Goal: Task Accomplishment & Management: Manage account settings

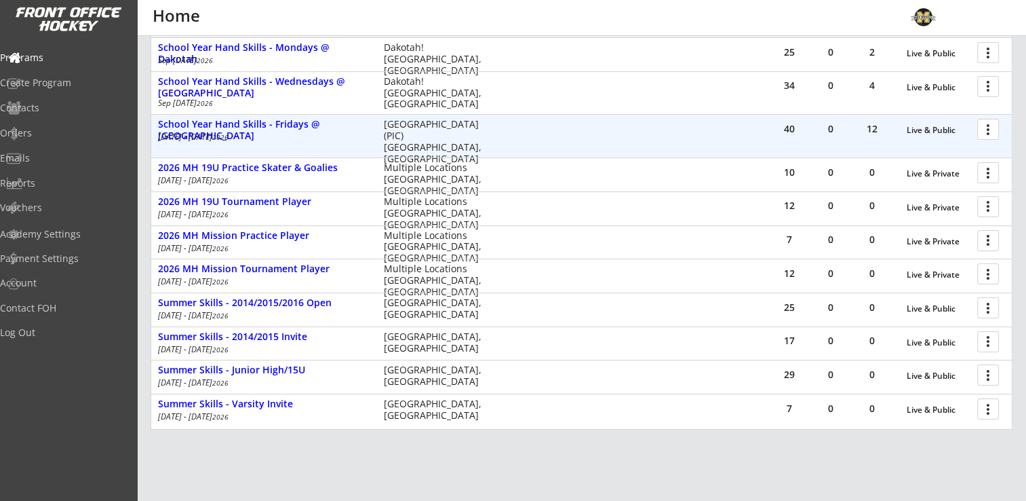
scroll to position [290, 0]
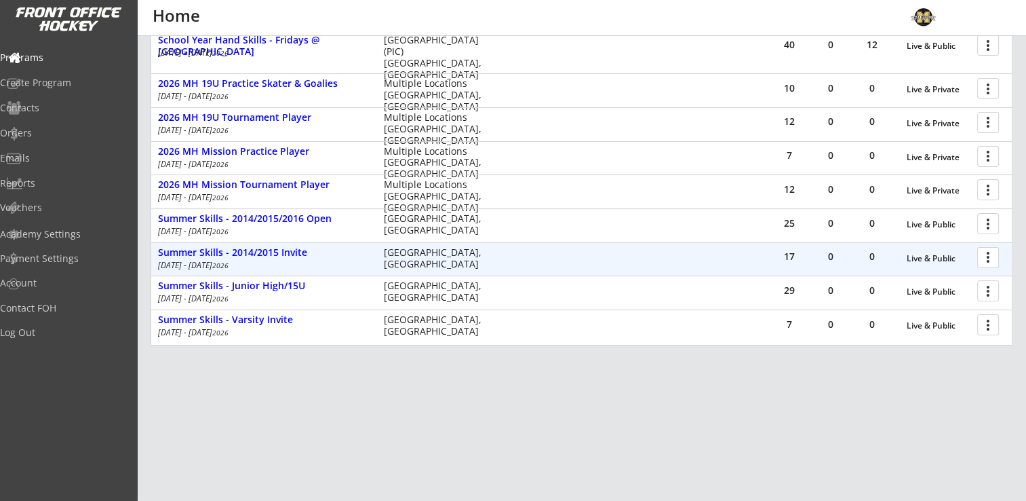
click at [987, 254] on div at bounding box center [991, 257] width 24 height 24
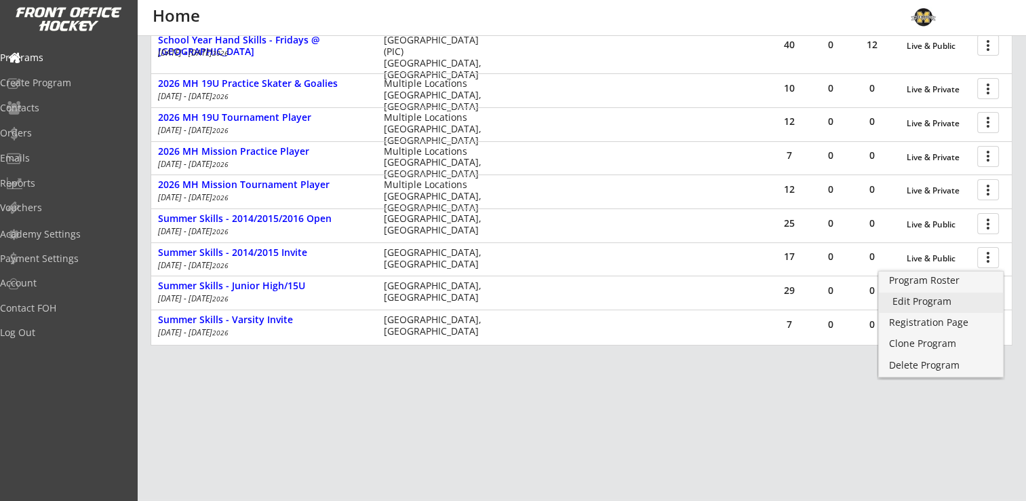
click at [926, 279] on div "Program Roster" at bounding box center [941, 279] width 104 height 9
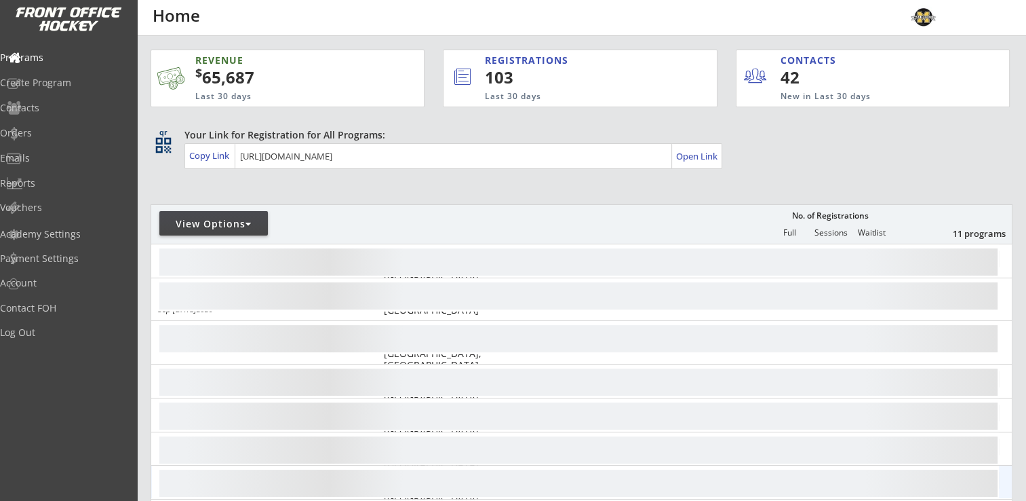
scroll to position [203, 0]
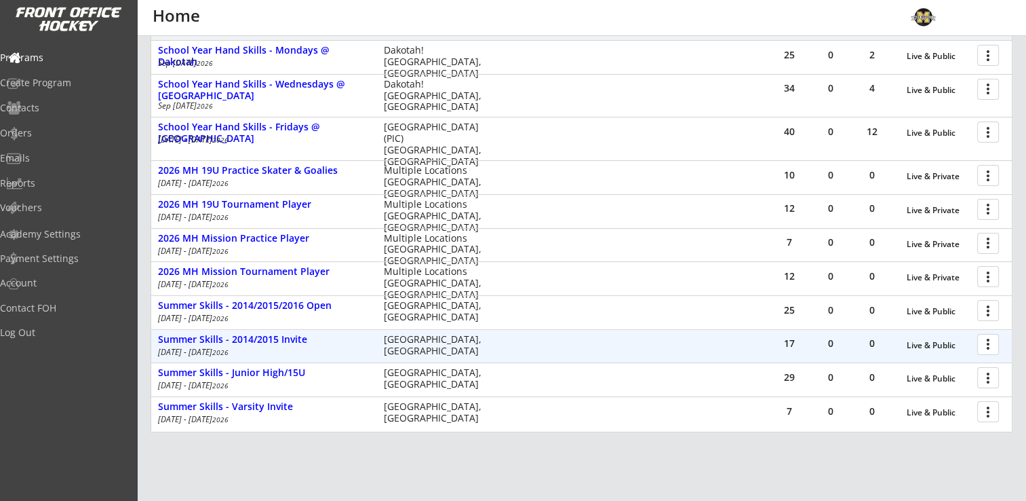
click at [989, 346] on div at bounding box center [991, 344] width 24 height 24
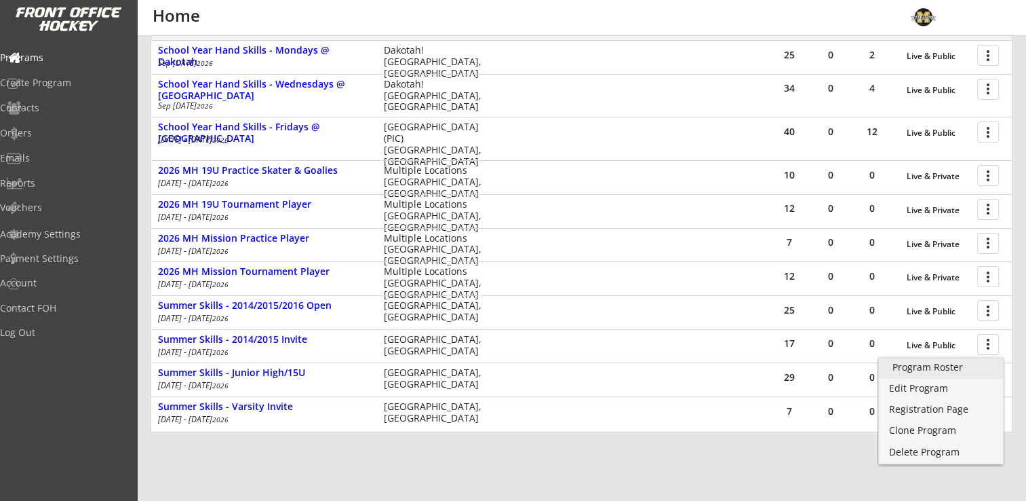
drag, startPoint x: 952, startPoint y: 364, endPoint x: 967, endPoint y: 359, distance: 16.3
click at [952, 364] on div "Program Roster" at bounding box center [941, 366] width 97 height 9
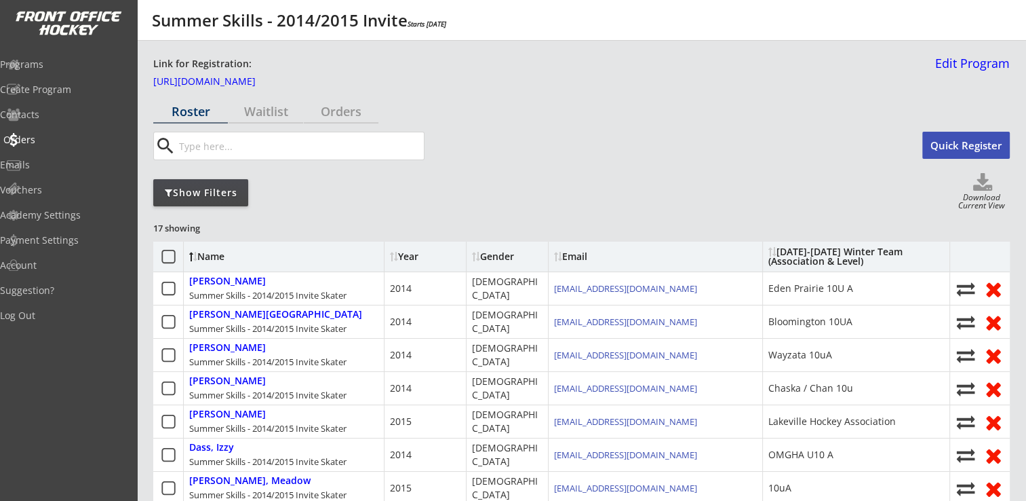
click at [53, 139] on div "Orders" at bounding box center [64, 139] width 122 height 9
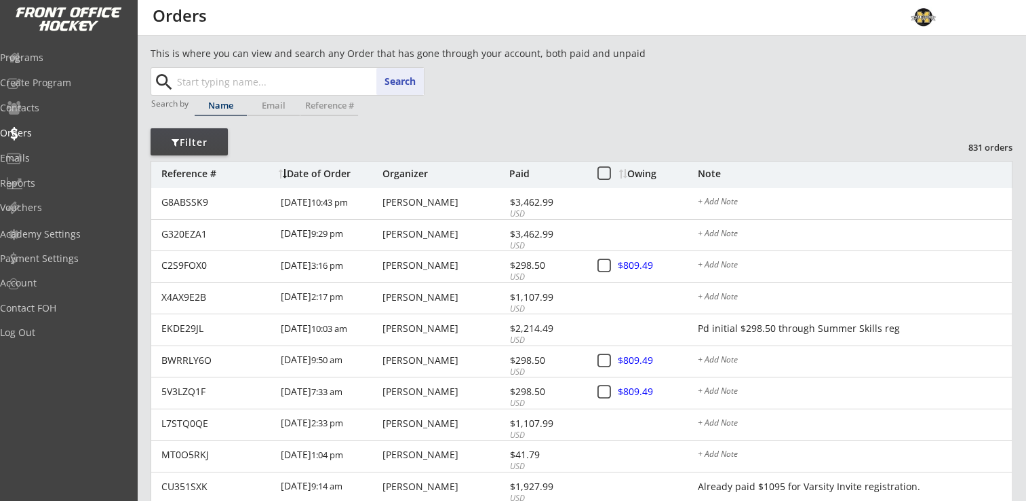
click at [241, 88] on input "text" at bounding box center [299, 81] width 250 height 27
type input "[PERSON_NAME]"
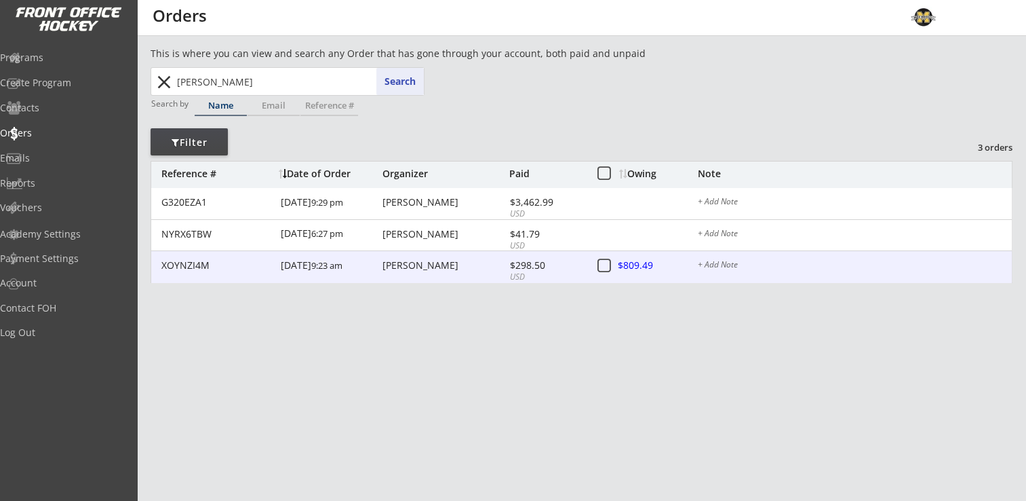
click at [401, 270] on div "Ted Harding" at bounding box center [444, 264] width 123 height 9
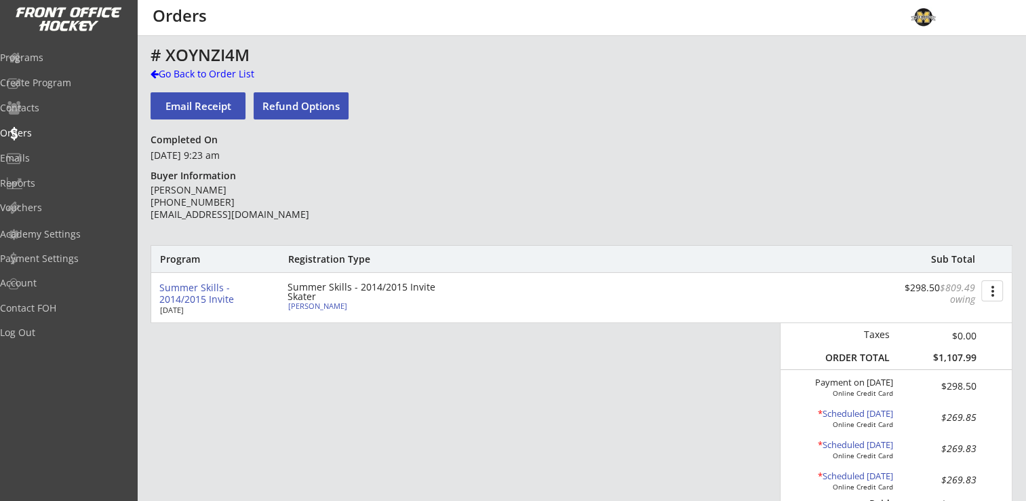
click at [298, 109] on button "Refund Options" at bounding box center [301, 105] width 95 height 27
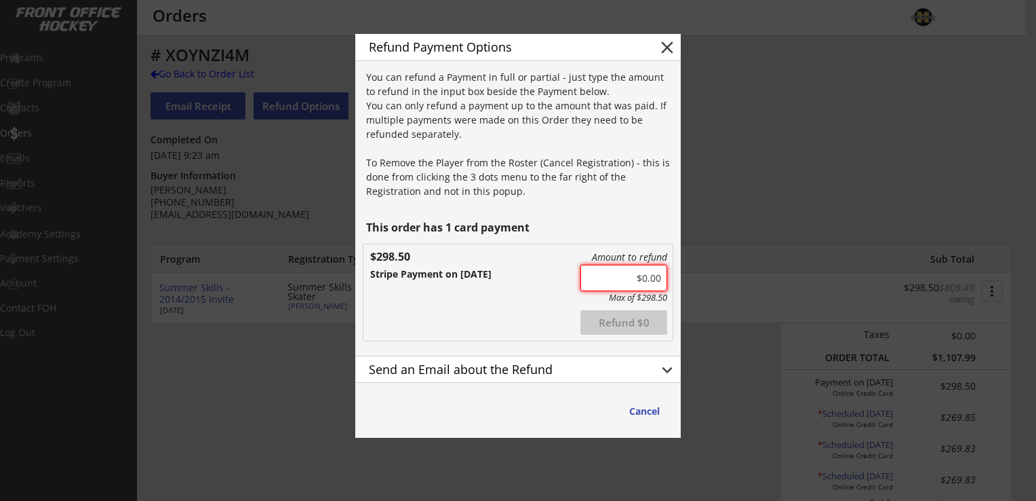
click at [666, 273] on input "input" at bounding box center [624, 277] width 87 height 26
click at [660, 279] on input "input" at bounding box center [624, 277] width 87 height 26
click at [499, 289] on div "Amount to refund Max of $298.50 Refunded Refund $298.5 $298.50 Stripe Payment o…" at bounding box center [518, 292] width 309 height 96
click at [551, 302] on div "Amount to refund Max of $298.50 Refunded Refund $298.5 $298.50 Stripe Payment o…" at bounding box center [518, 292] width 309 height 96
click at [619, 370] on div "Send an Email about the Refund" at bounding box center [502, 369] width 267 height 12
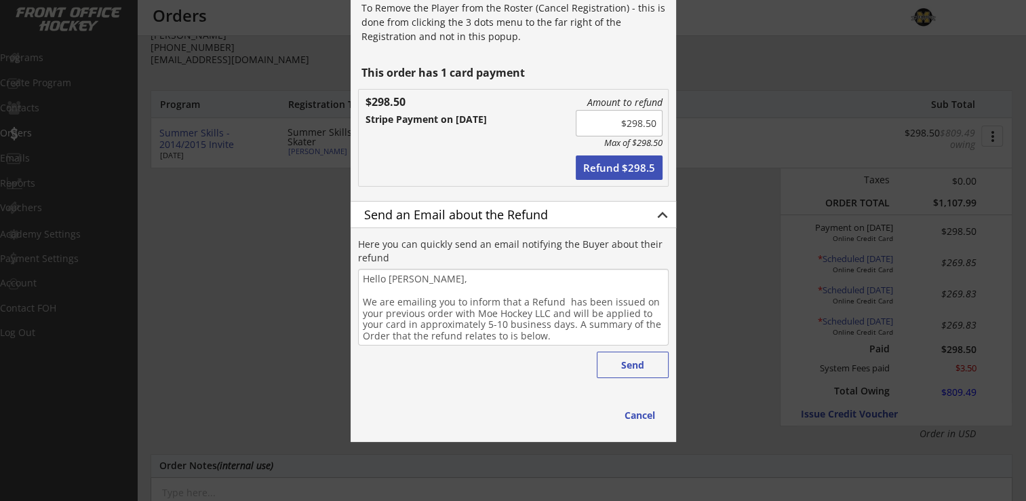
scroll to position [136, 0]
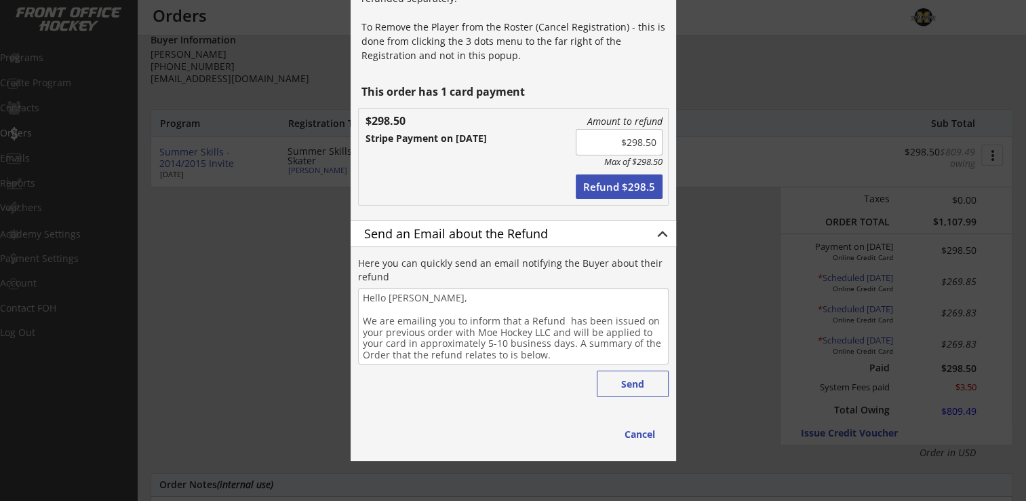
click at [594, 183] on button "Refund $298.5" at bounding box center [619, 186] width 87 height 24
type input "$0.00"
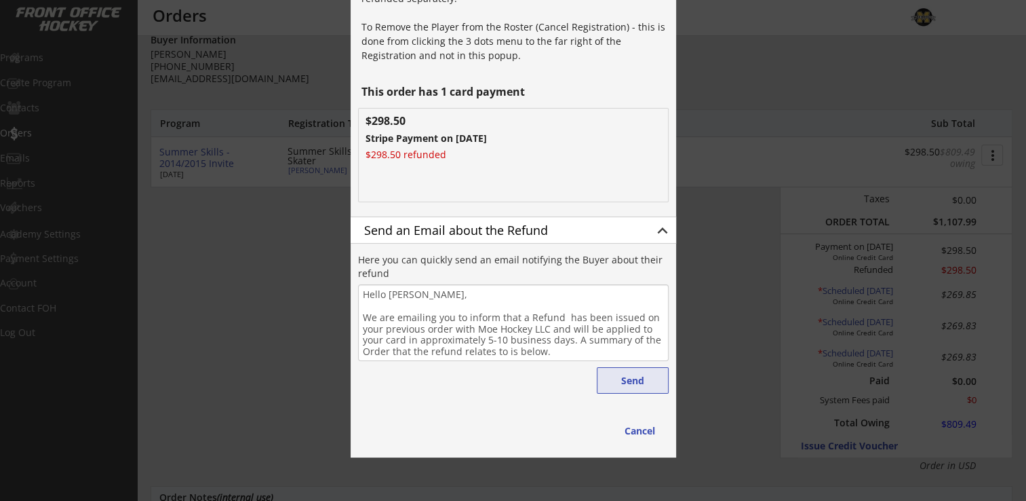
click at [639, 385] on button "Send" at bounding box center [633, 380] width 72 height 26
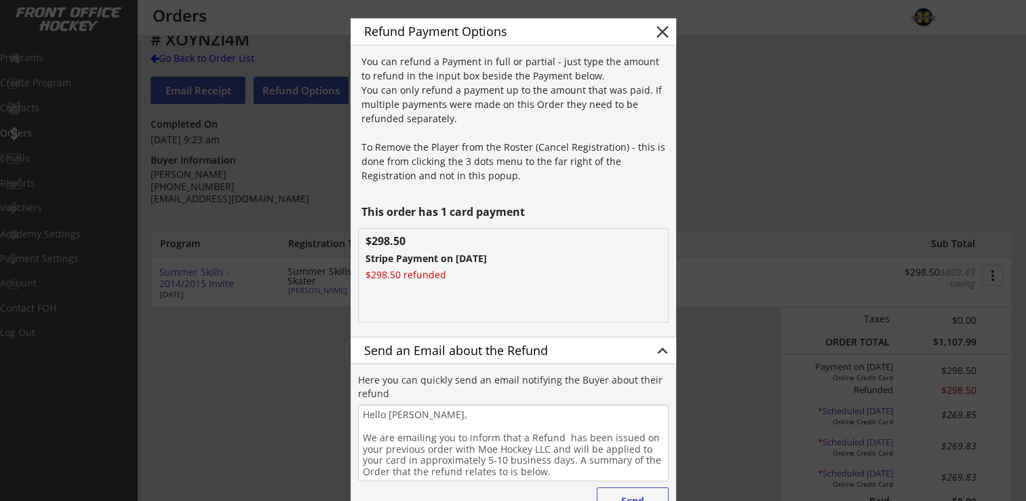
scroll to position [0, 0]
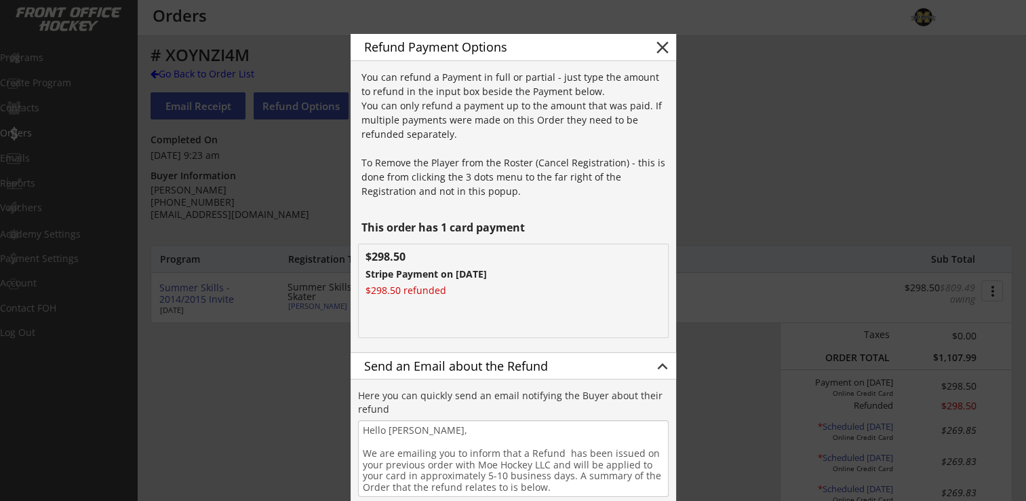
click at [667, 45] on button "close" at bounding box center [662, 47] width 20 height 20
type textarea "Hello , We are emailing you to inform that a Refund has been issued on your pre…"
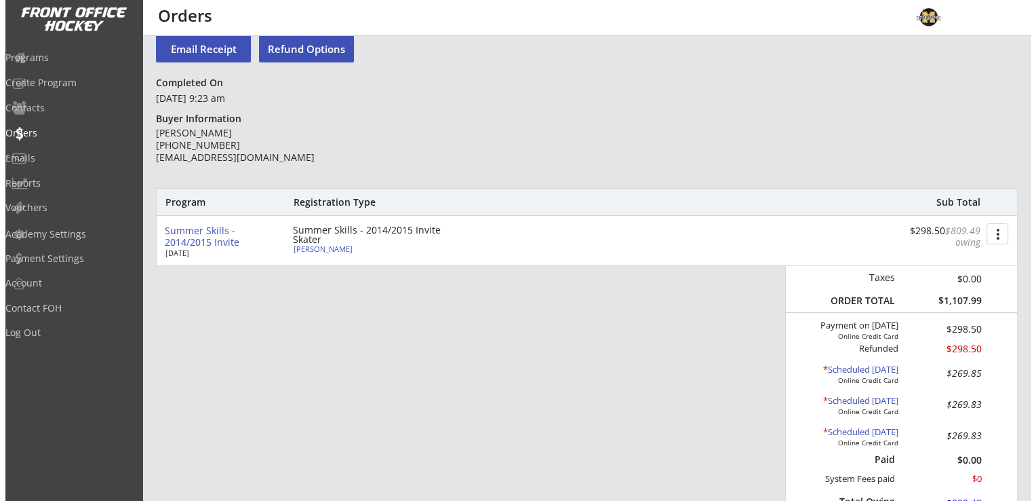
scroll to position [136, 0]
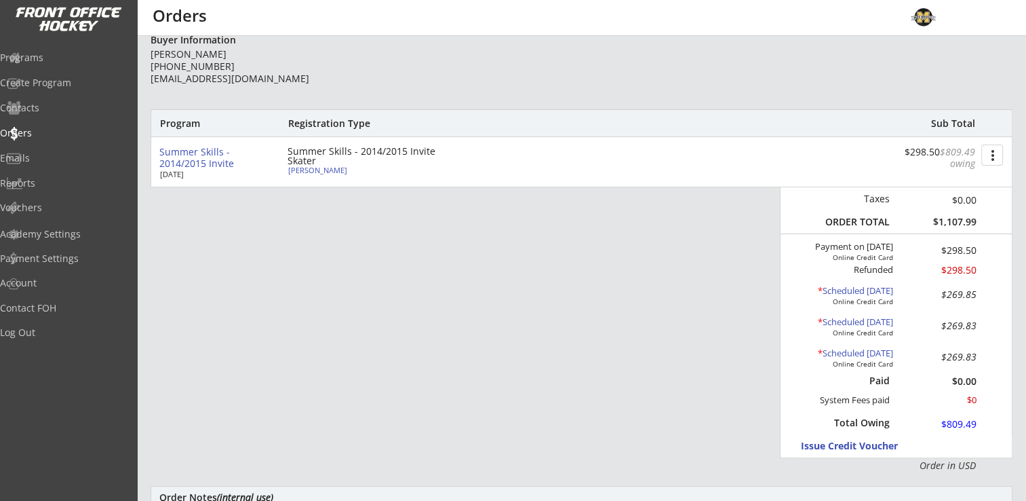
click at [852, 290] on div "* Scheduled Oct 15, 2025" at bounding box center [839, 291] width 108 height 11
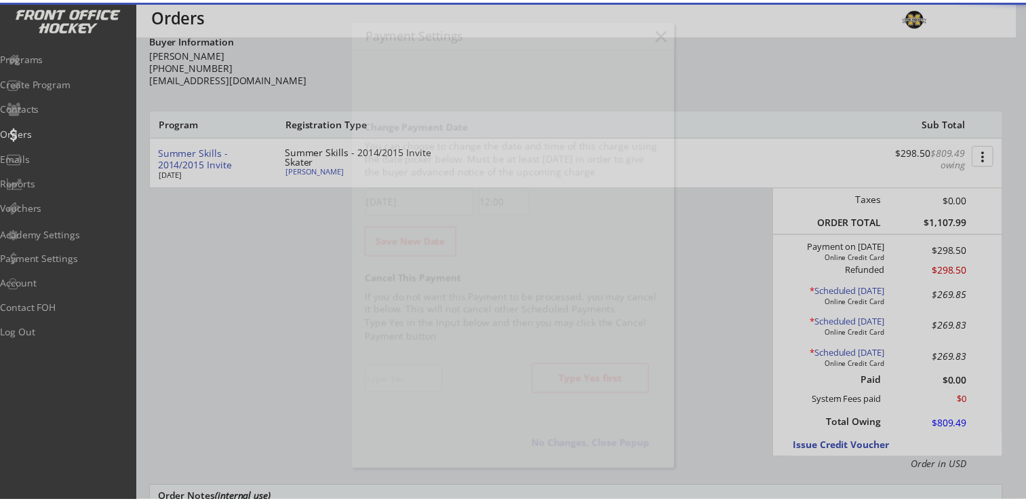
scroll to position [581, 0]
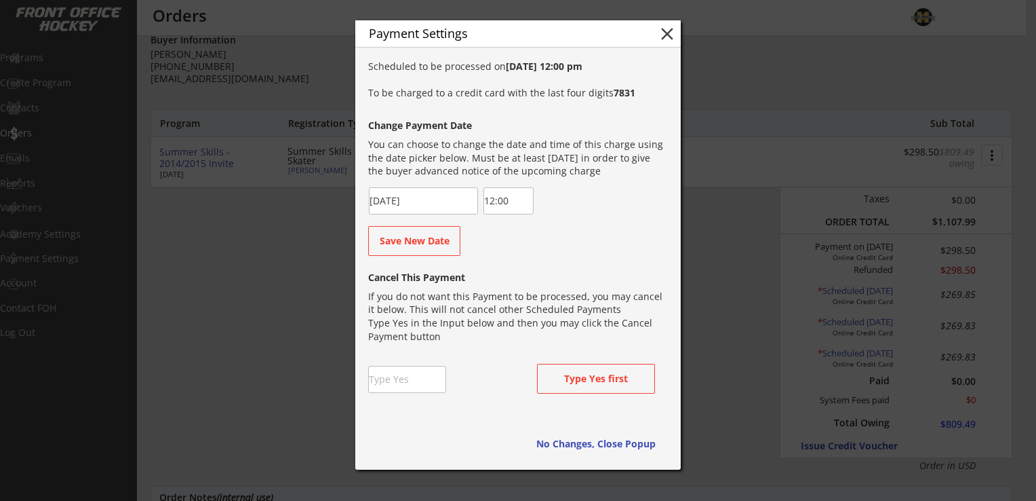
click at [410, 390] on input "input" at bounding box center [407, 379] width 78 height 27
type input "Yes"
click at [479, 376] on div "Cancel This Payment If you do not want this Payment to be processed, you may ca…" at bounding box center [517, 336] width 298 height 146
click at [581, 380] on button "Cancel this Payment" at bounding box center [596, 379] width 118 height 30
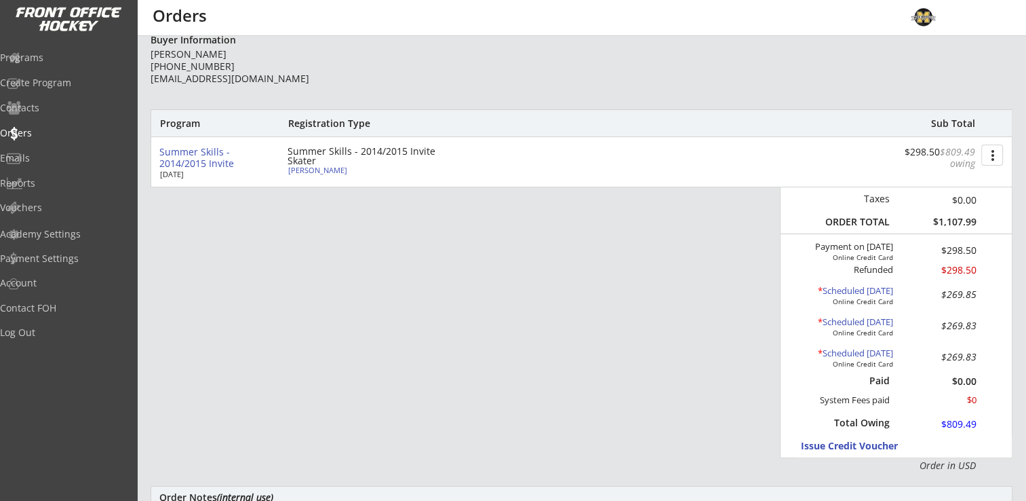
type input "9/29/2025"
type input "10:00"
click at [860, 320] on div "* Scheduled Jan 15, 2026" at bounding box center [839, 322] width 108 height 11
type input "1/15/2026"
type input "12:00"
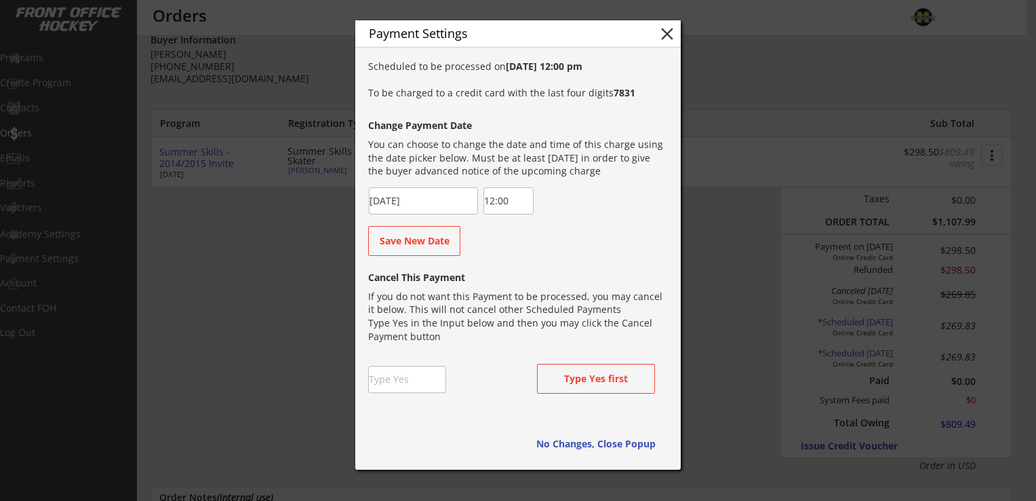
click at [413, 378] on input "input" at bounding box center [407, 379] width 78 height 27
click at [445, 384] on input "input" at bounding box center [407, 379] width 78 height 27
type input "Yes"
click at [561, 374] on button "Type Yes first" at bounding box center [596, 379] width 118 height 30
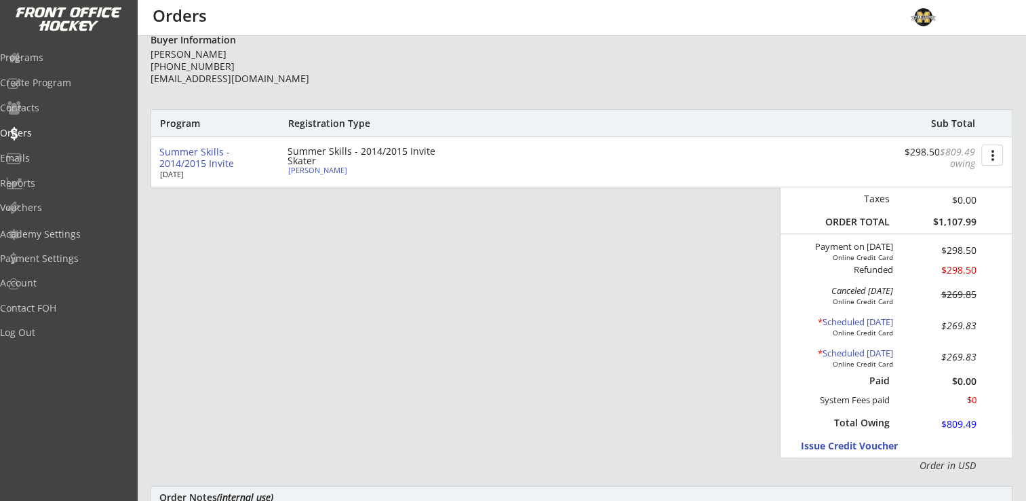
type input "9/29/2025"
type input "10:00"
click at [833, 349] on div "* Scheduled Mar 15, 2026" at bounding box center [839, 353] width 108 height 11
type input "3/15/2026"
type input "12:00"
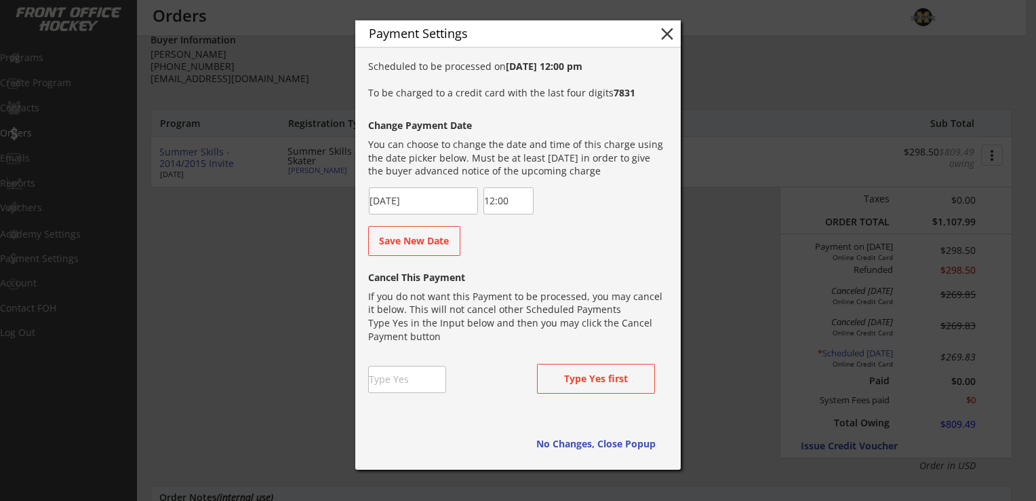
click at [410, 383] on input "input" at bounding box center [407, 379] width 78 height 27
type input "Yes"
click at [483, 381] on div "Cancel This Payment If you do not want this Payment to be processed, you may ca…" at bounding box center [517, 336] width 298 height 146
click at [597, 376] on button "Cancel this Payment" at bounding box center [596, 379] width 118 height 30
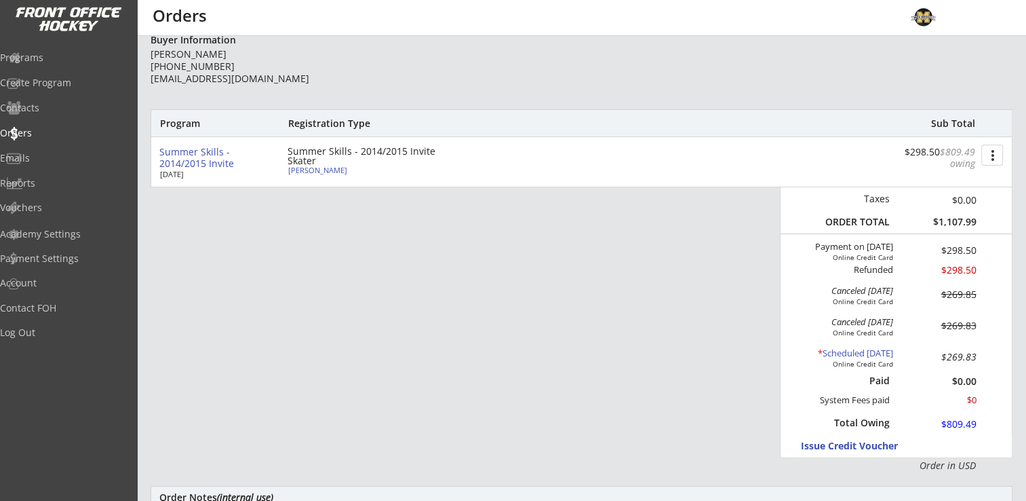
scroll to position [476, 0]
click at [993, 146] on button "more_vert" at bounding box center [992, 154] width 22 height 21
click at [943, 182] on div "Change Owing" at bounding box center [941, 179] width 97 height 9
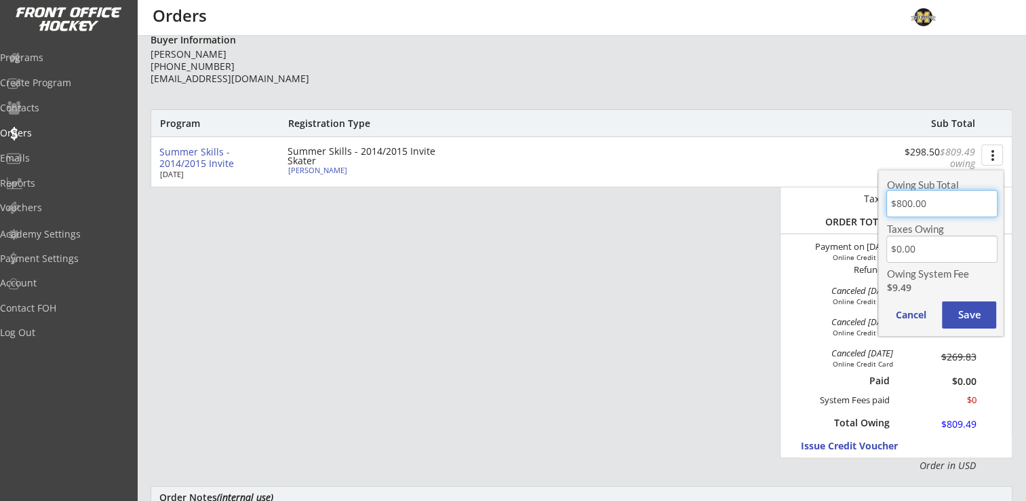
click at [933, 209] on input "input" at bounding box center [941, 203] width 111 height 27
type input "$0.00"
click at [960, 313] on button "Save" at bounding box center [969, 314] width 54 height 27
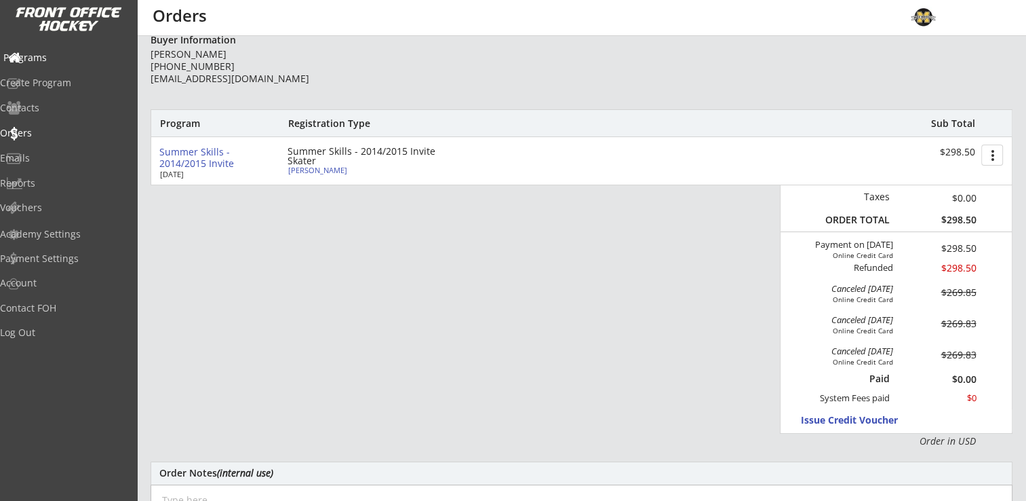
click at [58, 59] on div "Programs" at bounding box center [64, 57] width 122 height 9
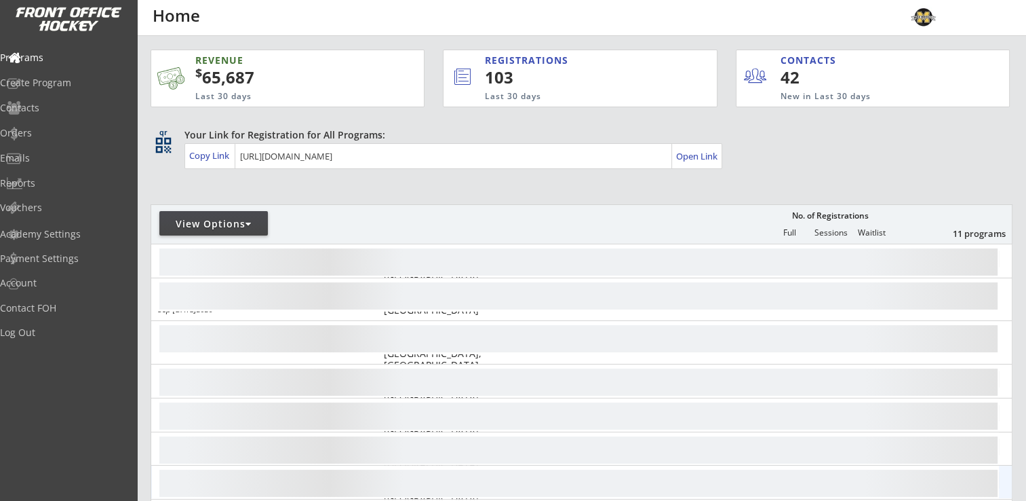
scroll to position [256, 0]
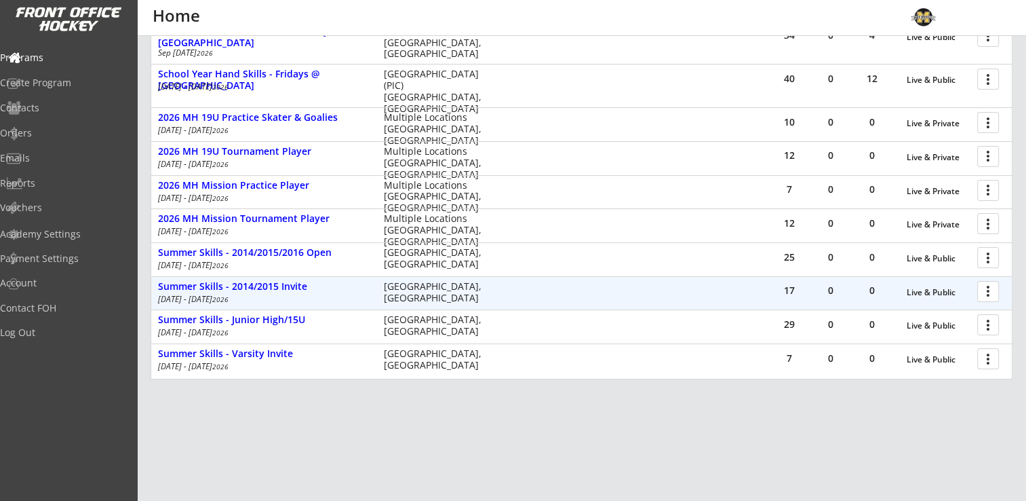
click at [986, 284] on div at bounding box center [991, 291] width 24 height 24
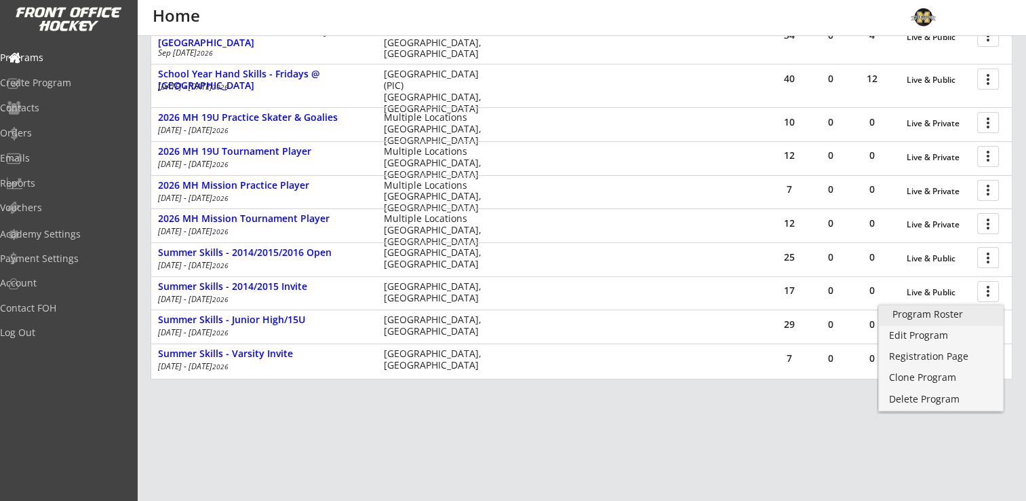
click at [961, 311] on div "Program Roster" at bounding box center [941, 313] width 97 height 9
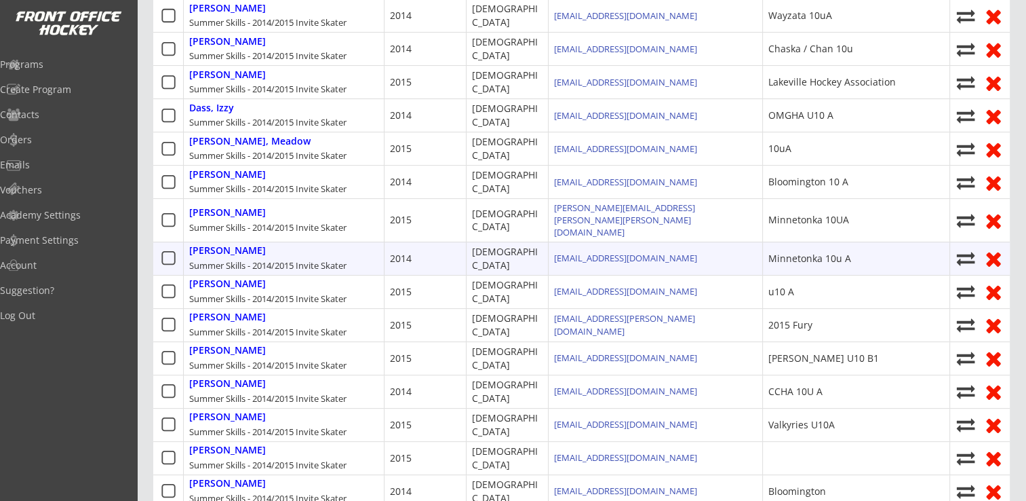
scroll to position [407, 0]
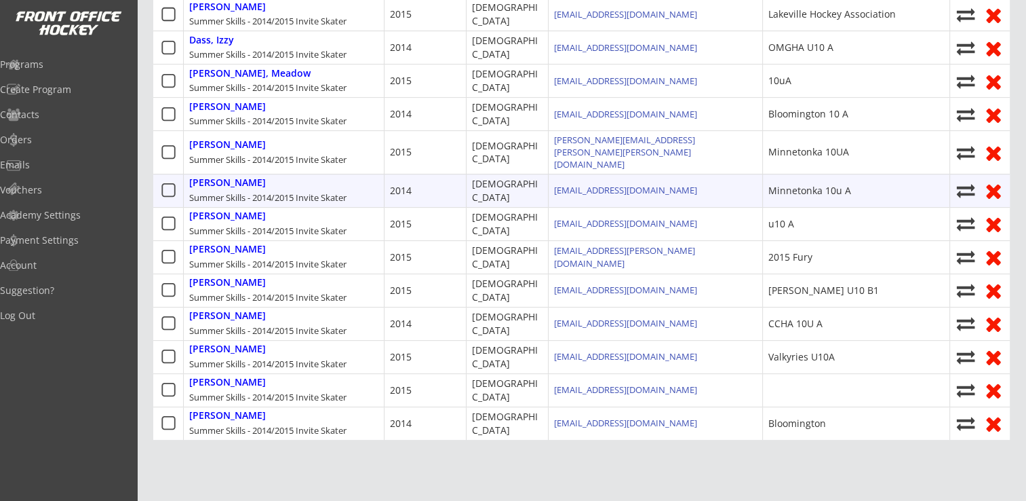
click at [994, 180] on icon at bounding box center [994, 190] width 22 height 21
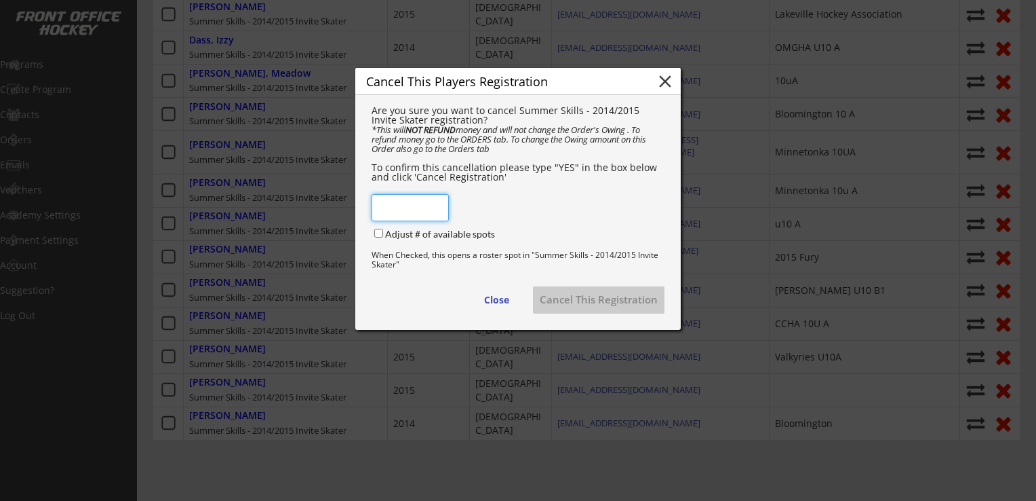
click at [401, 218] on input "input" at bounding box center [410, 207] width 77 height 27
type input "YES"
click at [600, 310] on button "Cancel This Registration" at bounding box center [599, 299] width 132 height 27
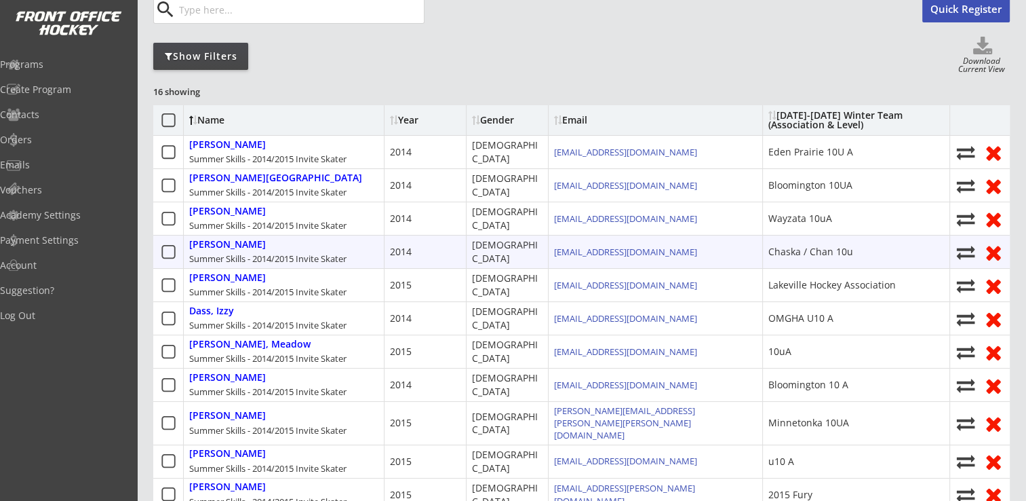
scroll to position [136, 0]
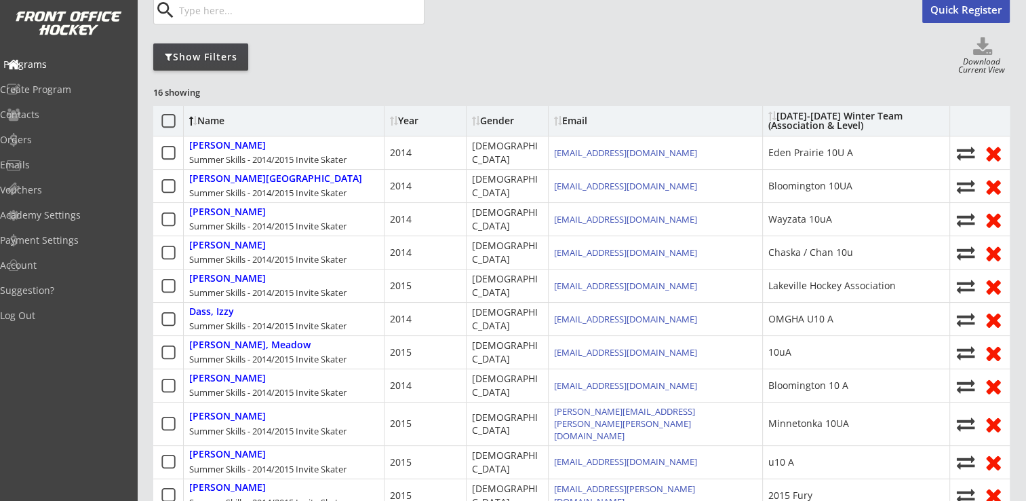
click at [44, 66] on div "Programs" at bounding box center [64, 64] width 122 height 9
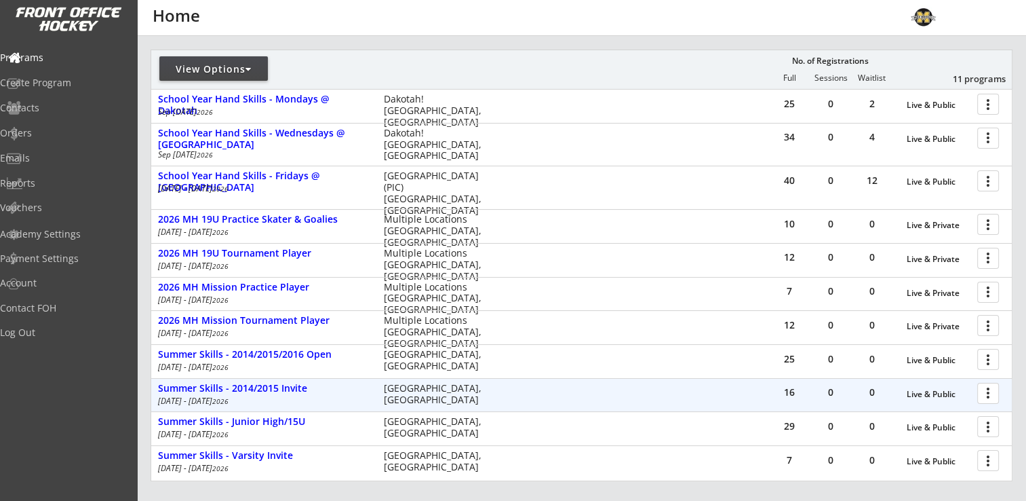
scroll to position [203, 0]
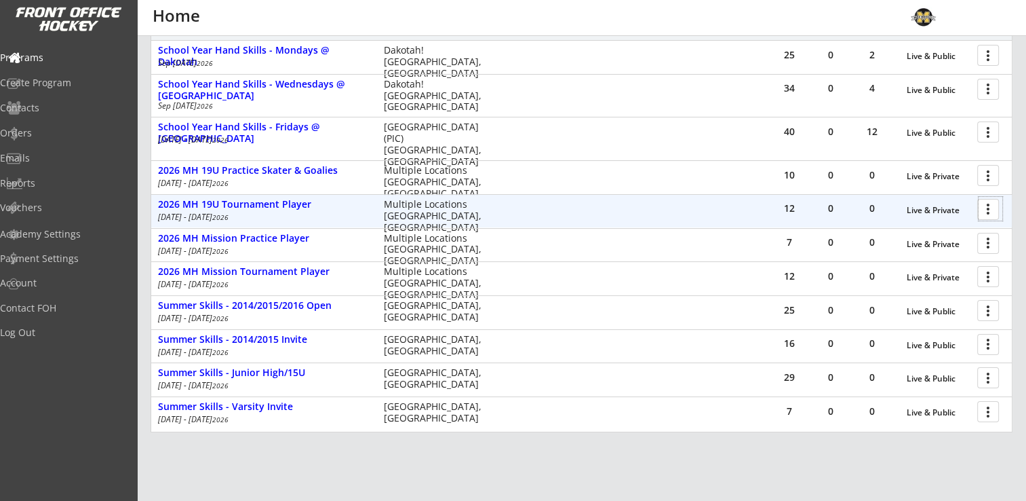
click at [994, 207] on div at bounding box center [991, 209] width 24 height 24
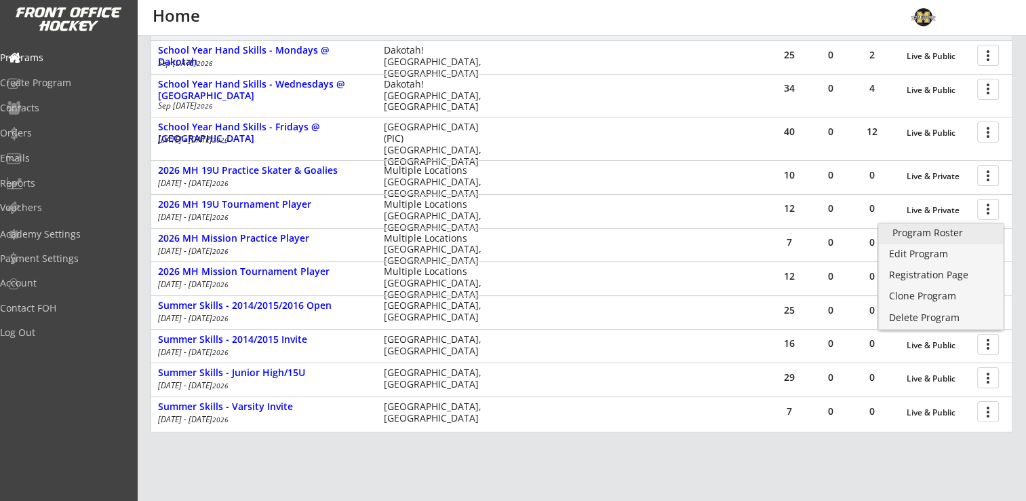
click at [937, 234] on div "Program Roster" at bounding box center [941, 232] width 97 height 9
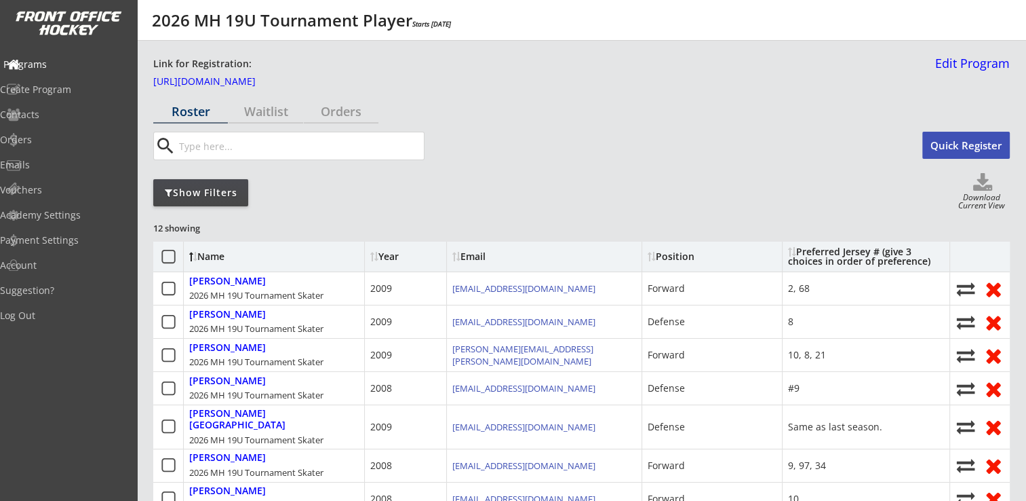
click at [34, 62] on div "Programs" at bounding box center [64, 64] width 122 height 9
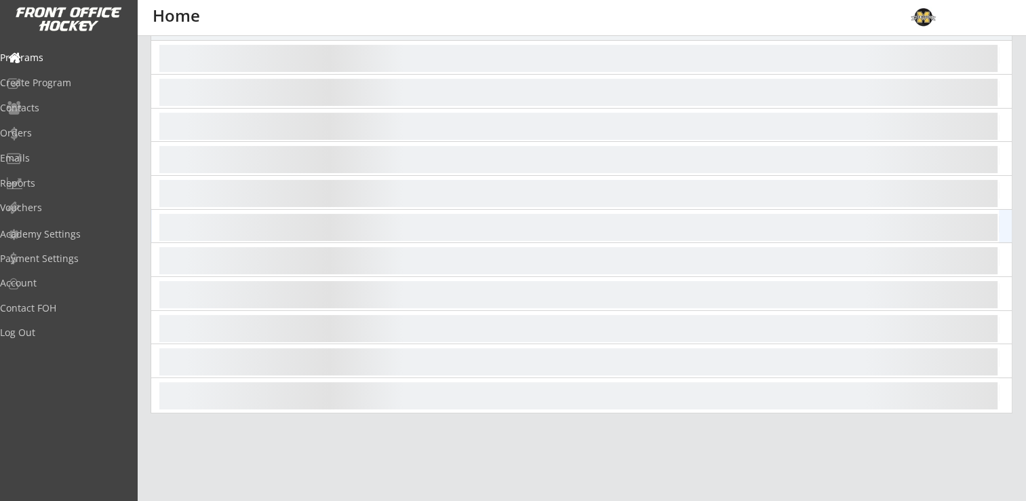
scroll to position [271, 0]
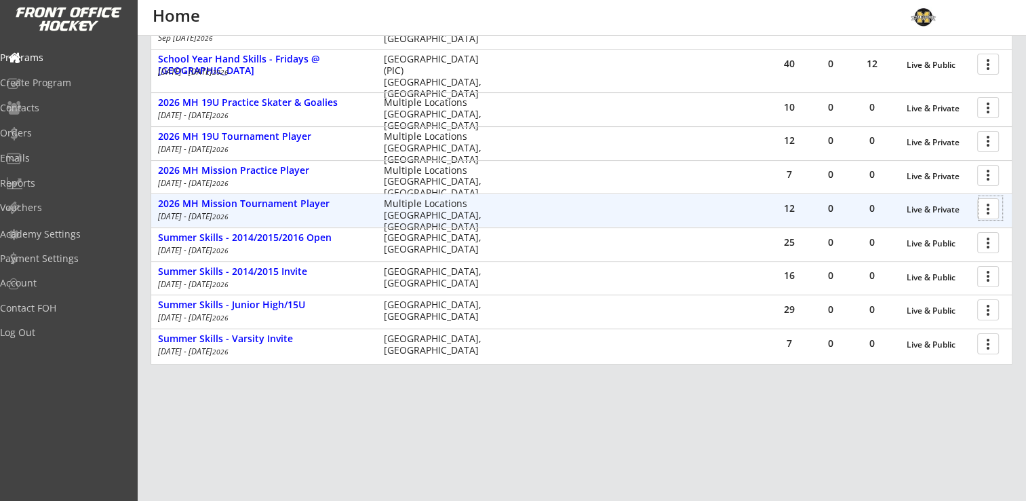
click at [980, 209] on div at bounding box center [991, 208] width 24 height 24
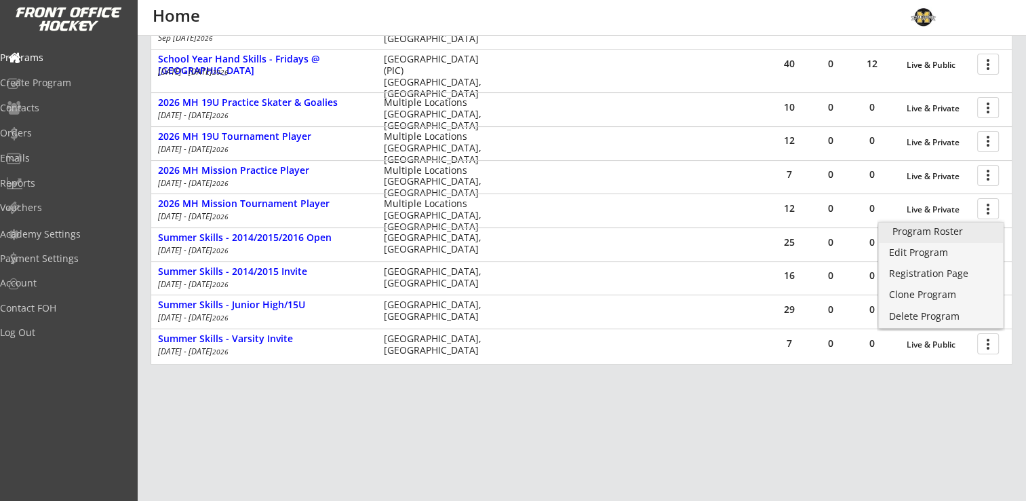
click at [964, 226] on link "Program Roster" at bounding box center [941, 232] width 124 height 20
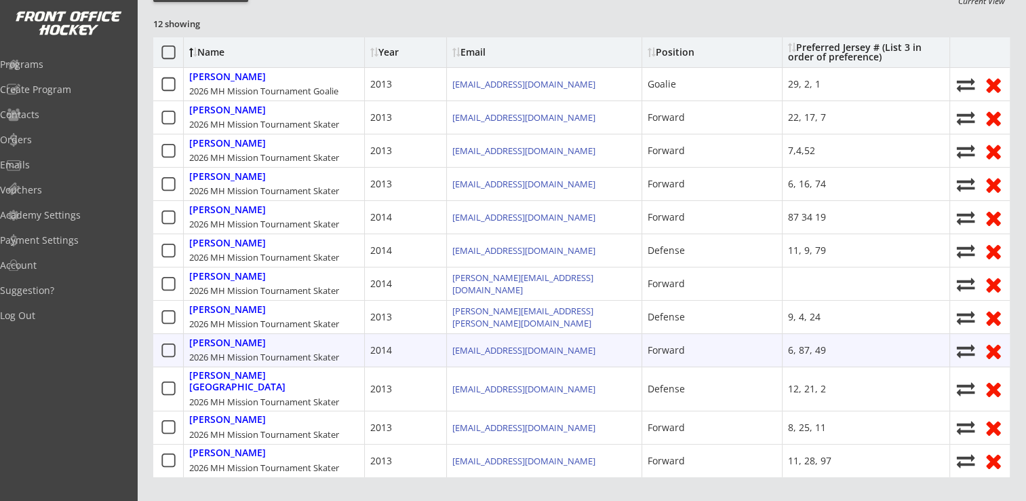
scroll to position [203, 0]
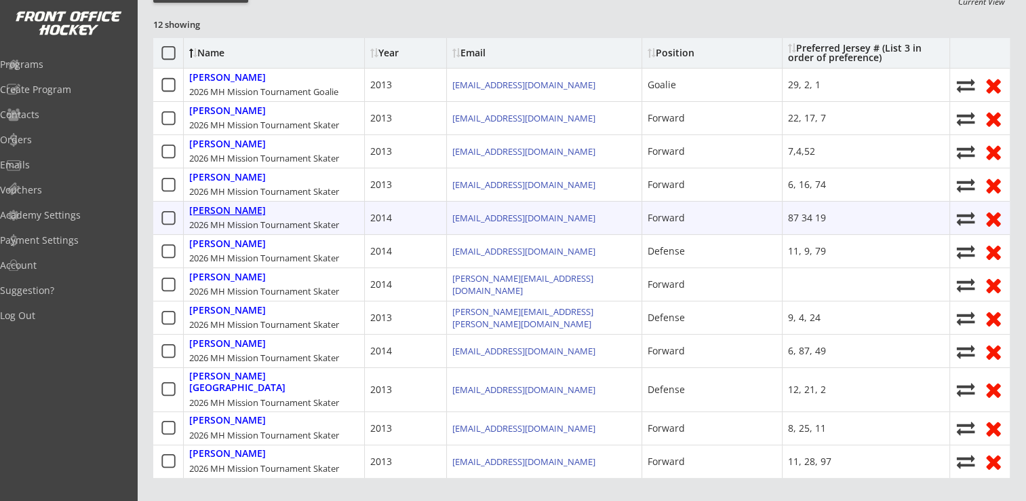
click at [218, 208] on div "Harding, Paige" at bounding box center [227, 211] width 77 height 12
select select ""Forward""
select select ""Youth Large/XL""
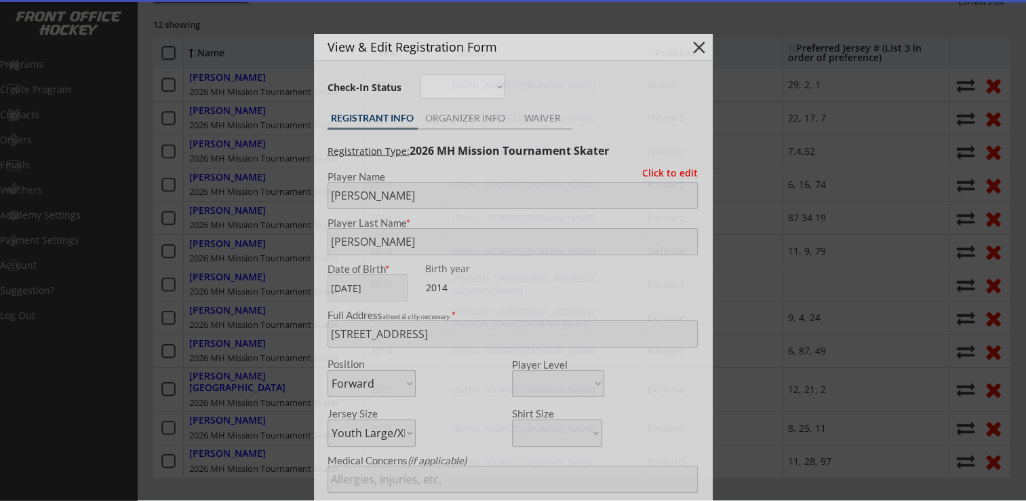
type input "87 34 19"
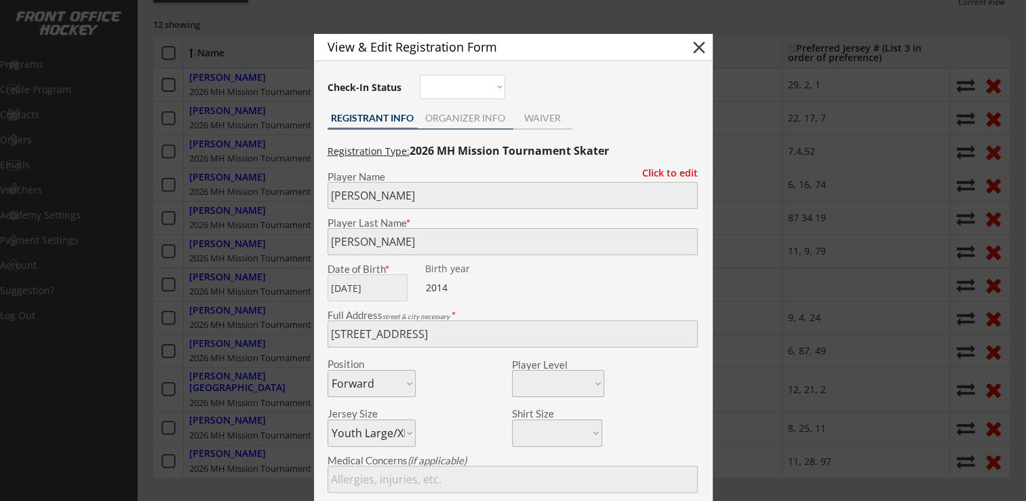
click at [460, 121] on div "ORGANIZER INFO" at bounding box center [466, 117] width 96 height 9
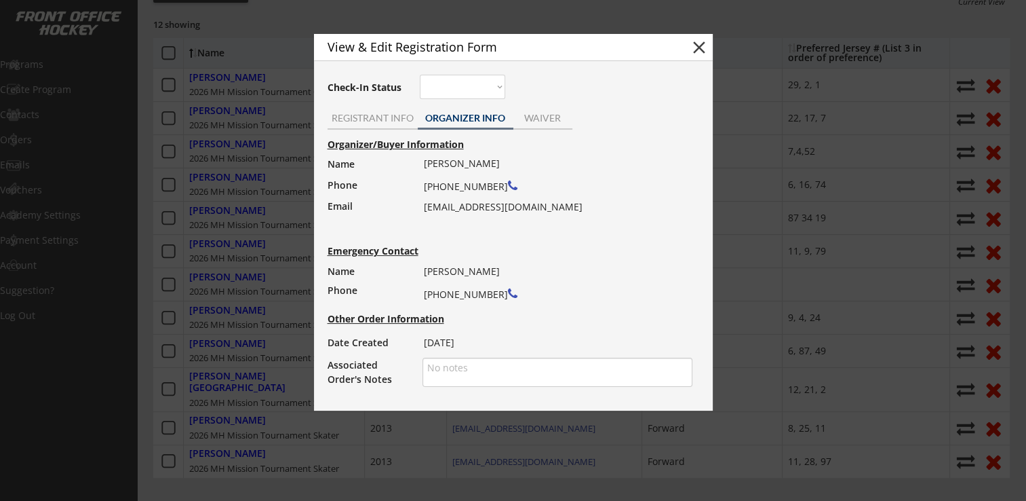
click at [692, 53] on button "close" at bounding box center [699, 47] width 20 height 20
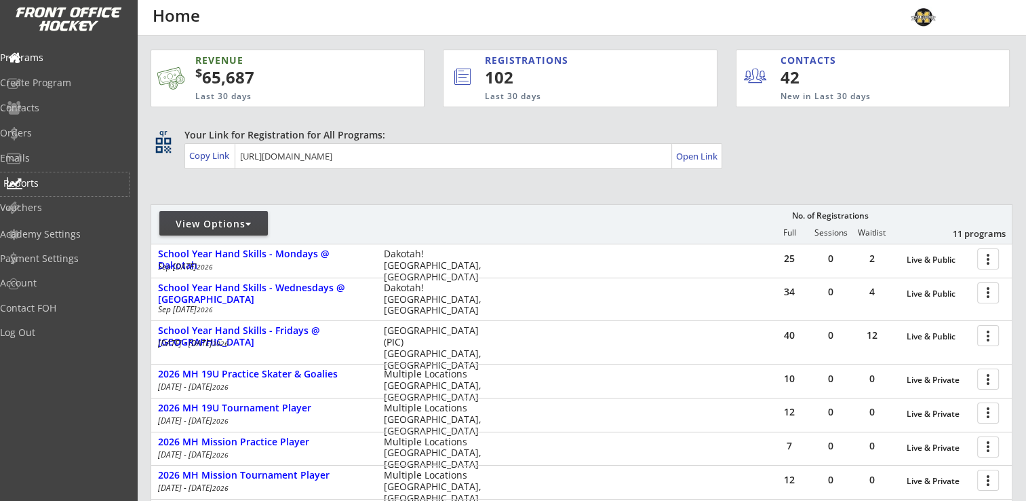
click at [49, 187] on div "Reports" at bounding box center [64, 182] width 122 height 9
click at [46, 136] on div "Orders" at bounding box center [64, 132] width 122 height 9
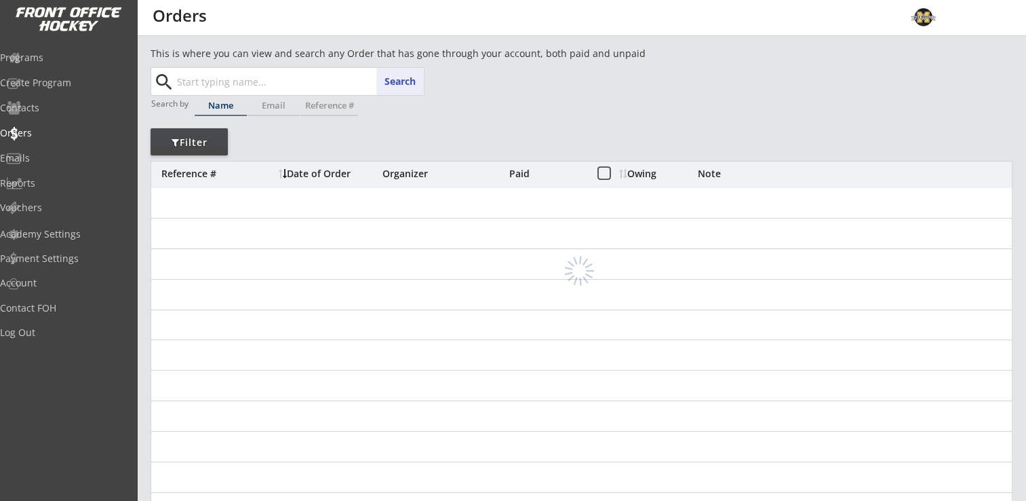
click at [277, 88] on input "text" at bounding box center [299, 81] width 250 height 27
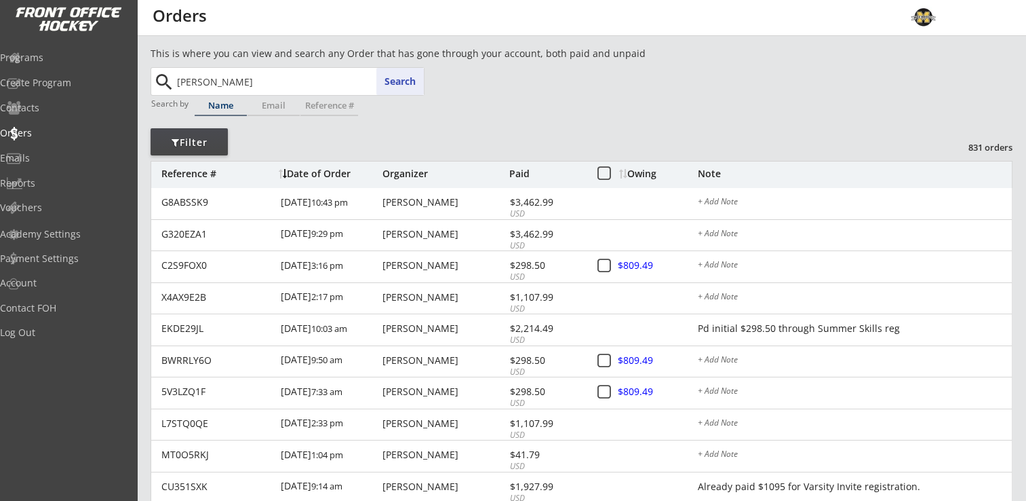
type input "levin"
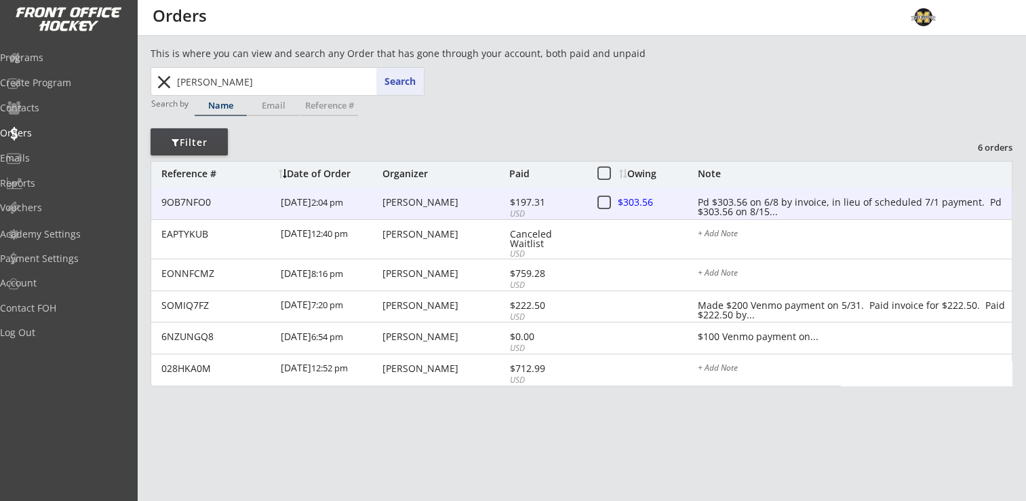
click at [524, 198] on div "$197.31" at bounding box center [546, 201] width 73 height 9
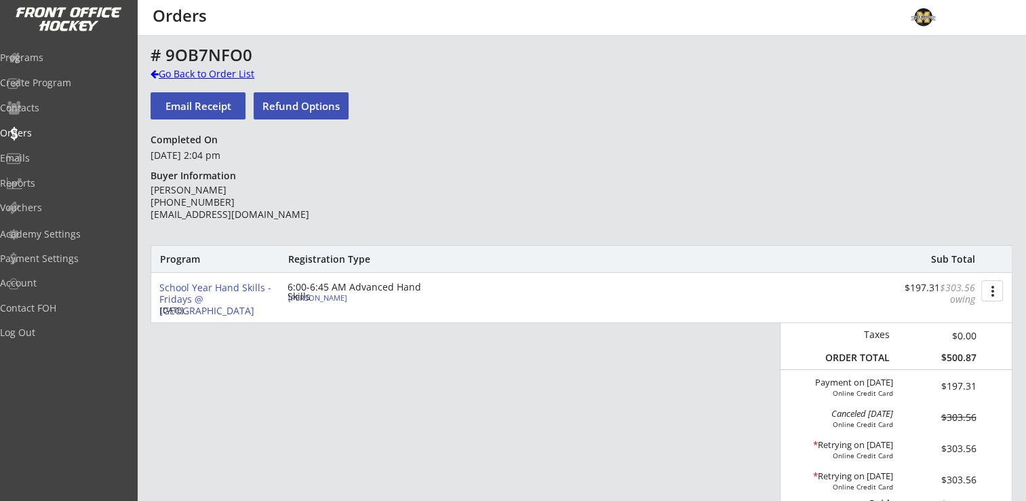
click at [182, 77] on div "Go Back to Order List" at bounding box center [221, 74] width 140 height 14
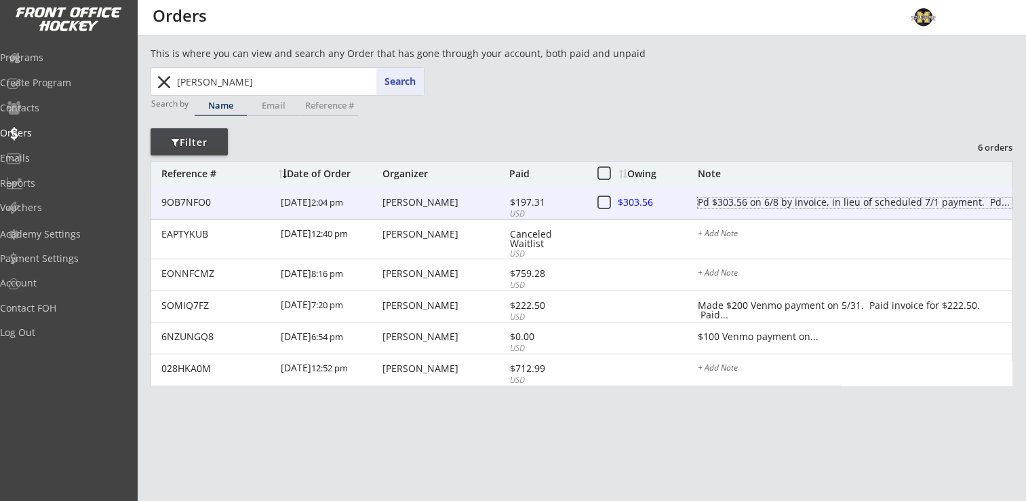
click at [890, 202] on div "Pd $303.56 on 6/8 by invoice, in lieu of scheduled 7/1 payment. Pd..." at bounding box center [855, 202] width 314 height 11
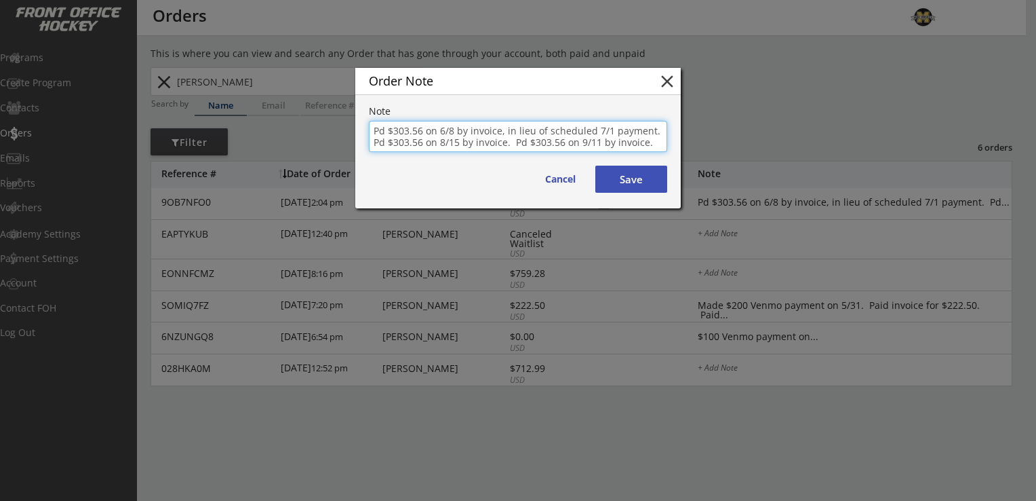
type textarea "Pd $303.56 on 6/8 by invoice, in lieu of scheduled 7/1 payment. Pd $303.56 on 8…"
click at [648, 179] on button "Save" at bounding box center [631, 178] width 72 height 27
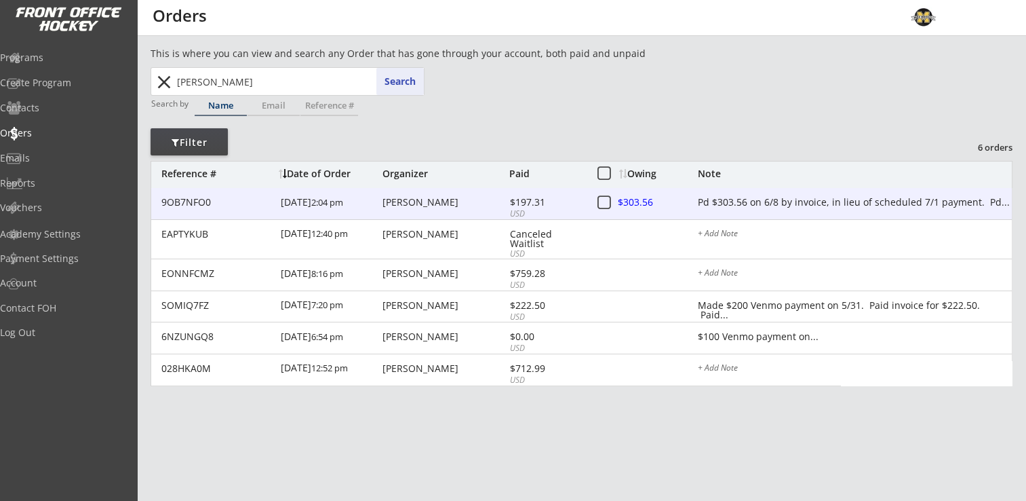
click at [629, 202] on div at bounding box center [649, 203] width 60 height 17
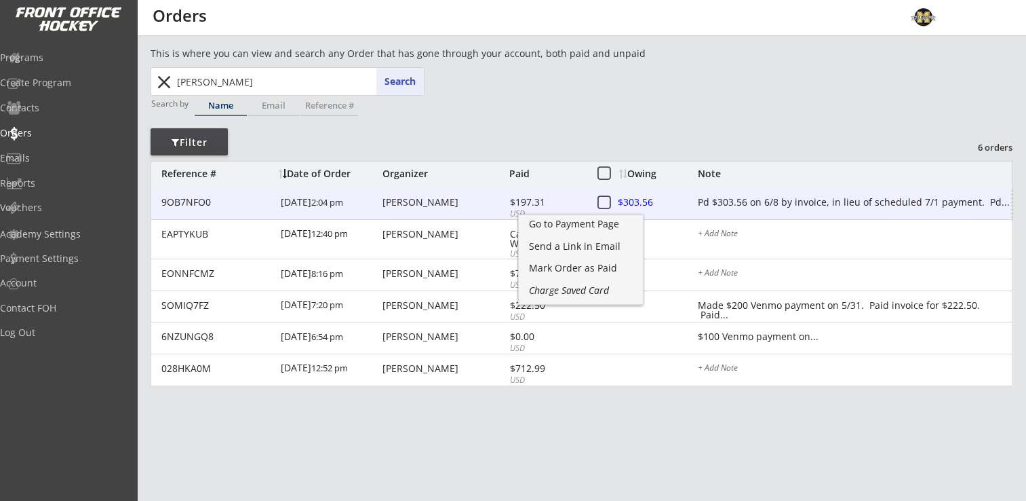
click at [452, 202] on div "Jill Levin" at bounding box center [444, 201] width 123 height 9
type textarea "Pd $303.56 on 6/8 by invoice, in lieu of scheduled 7/1 payment. Pd $303.56 on 8…"
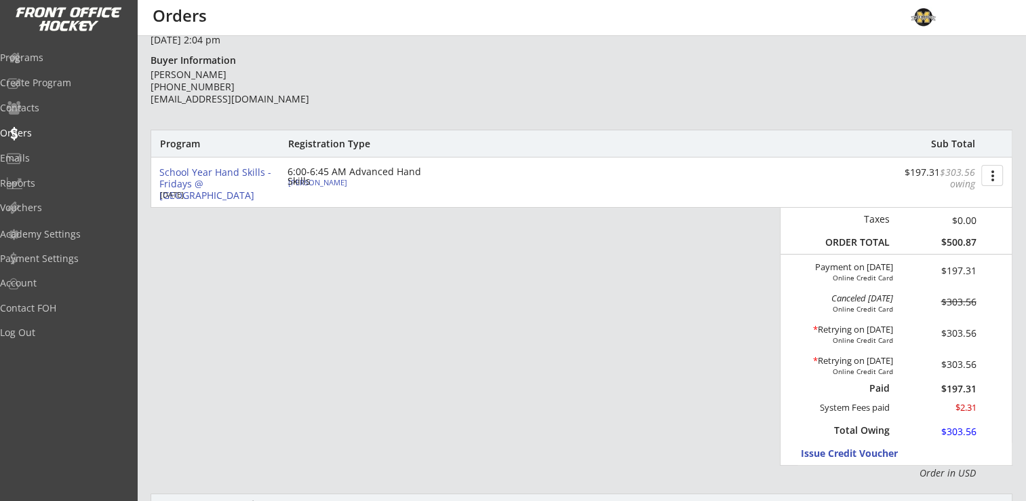
scroll to position [136, 0]
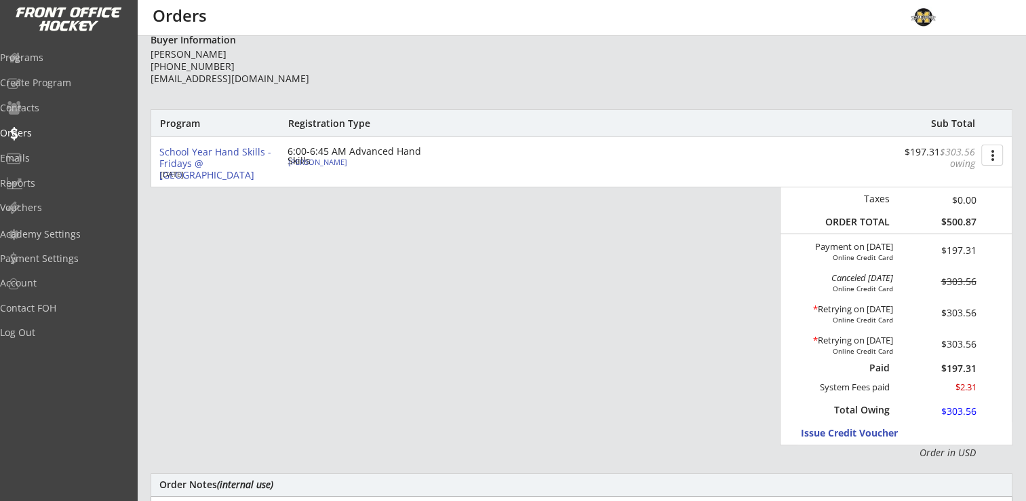
click at [994, 161] on button "more_vert" at bounding box center [992, 154] width 22 height 21
click at [947, 179] on div "Change Owing" at bounding box center [941, 179] width 97 height 9
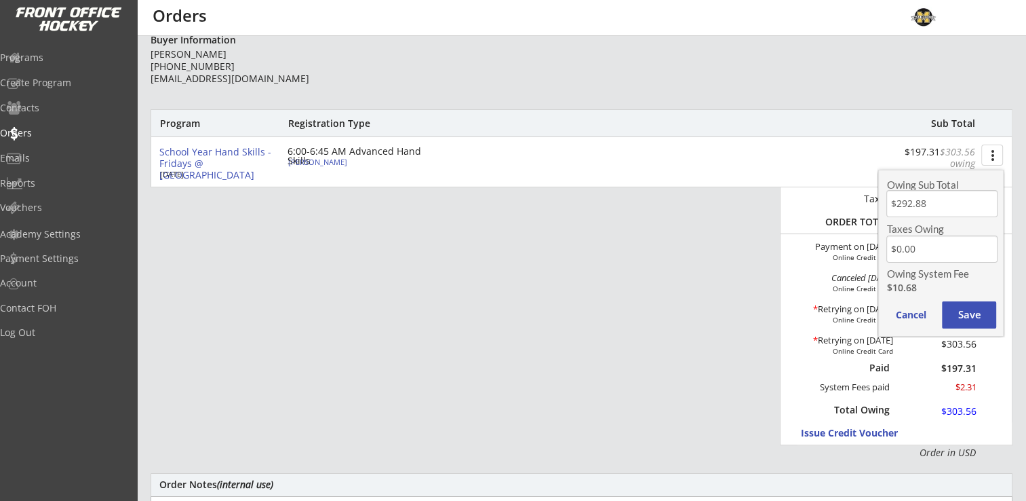
click at [934, 197] on input "input" at bounding box center [941, 203] width 111 height 27
type input "$0.00"
click at [981, 315] on button "Save" at bounding box center [969, 314] width 54 height 27
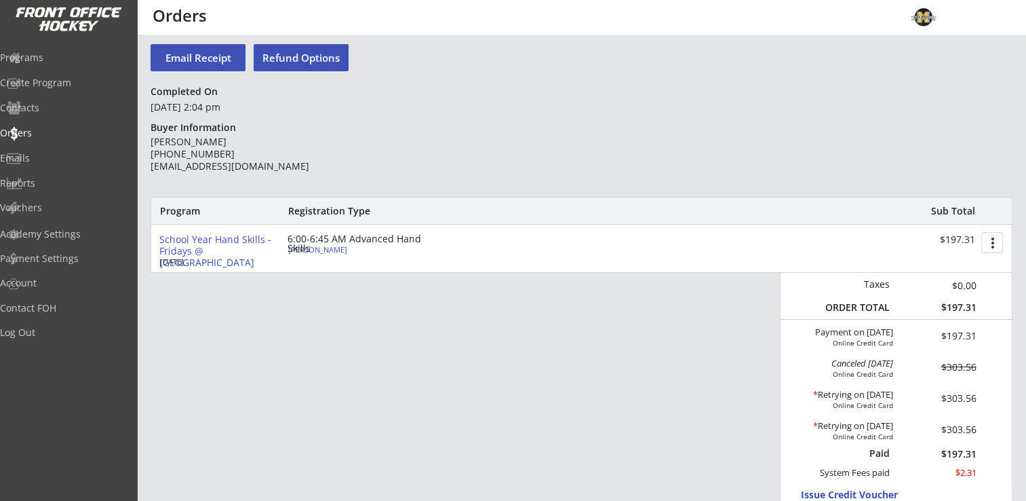
scroll to position [0, 0]
